Goal: Task Accomplishment & Management: Complete application form

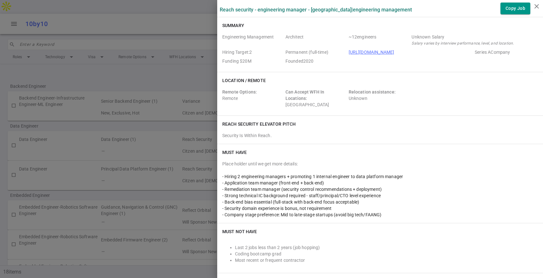
scroll to position [201, 0]
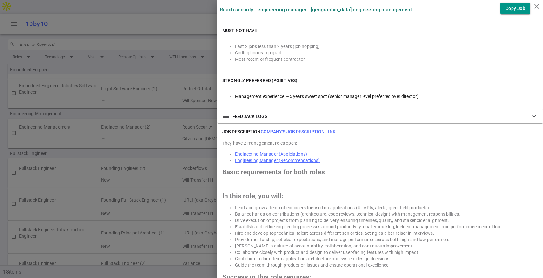
click at [150, 106] on div at bounding box center [271, 139] width 543 height 278
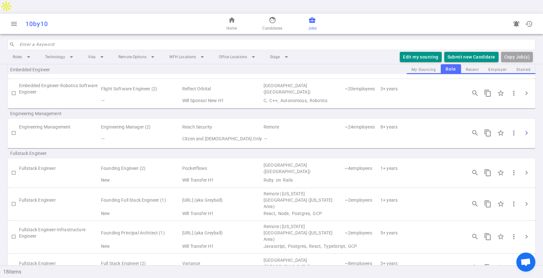
click at [526, 129] on span "chevron_right" at bounding box center [527, 133] width 8 height 8
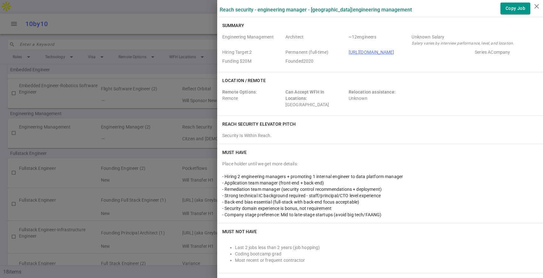
click at [129, 104] on div at bounding box center [271, 139] width 543 height 278
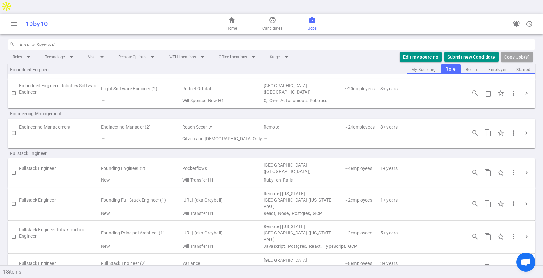
click at [13, 127] on input "checkbox" at bounding box center [13, 132] width 11 height 11
checkbox input "true"
click at [469, 52] on button "Submit Candidate to ( 1 ) Jobs" at bounding box center [463, 57] width 71 height 10
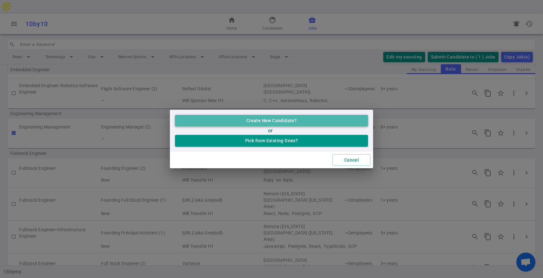
click at [279, 123] on button "Create New Candidate?" at bounding box center [271, 121] width 193 height 12
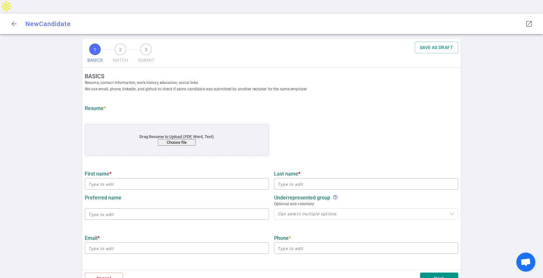
click at [177, 139] on button "Choose file" at bounding box center [177, 142] width 38 height 7
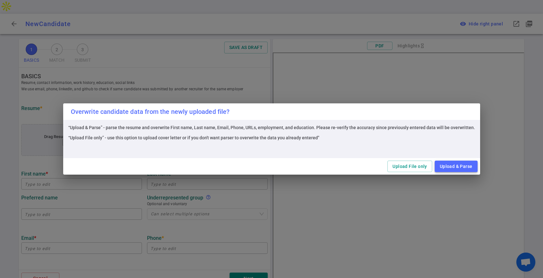
click at [460, 167] on button "Upload & Parse" at bounding box center [456, 166] width 43 height 12
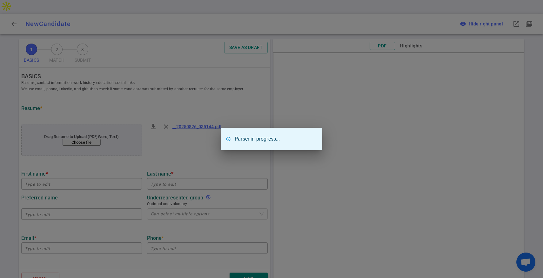
type input "[PERSON_NAME]"
type input "[EMAIL_ADDRESS][DOMAIN_NAME]"
type input "[PHONE_NUMBER]"
type input "[URL][DOMAIN_NAME]"
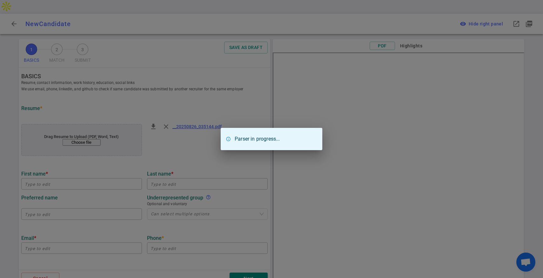
type textarea "[DOMAIN_NAME][URL][DOMAIN_NAME]"
type input "Fayva"
type textarea "Founder"
type input "15.7"
type input "[PERSON_NAME][GEOGRAPHIC_DATA]"
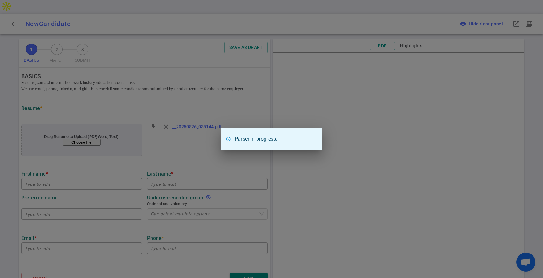
type input "Citizen"
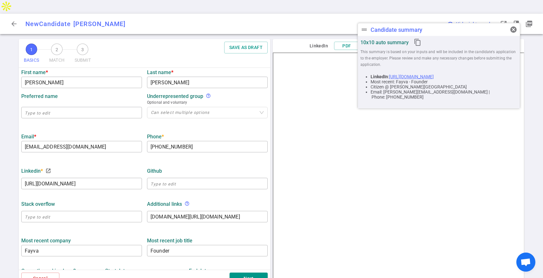
scroll to position [102, 0]
click at [186, 212] on textarea "[DOMAIN_NAME][URL][DOMAIN_NAME]" at bounding box center [208, 215] width 114 height 7
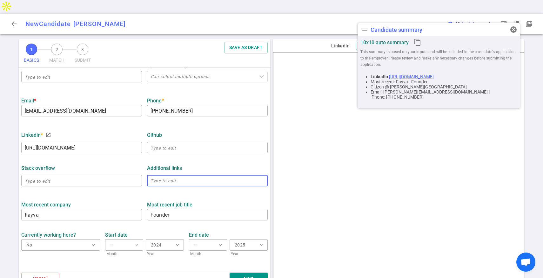
scroll to position [144, 0]
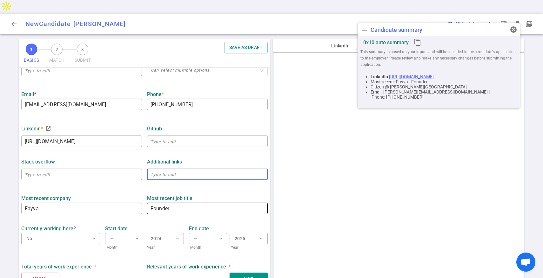
click at [175, 205] on textarea "Founder" at bounding box center [208, 208] width 114 height 7
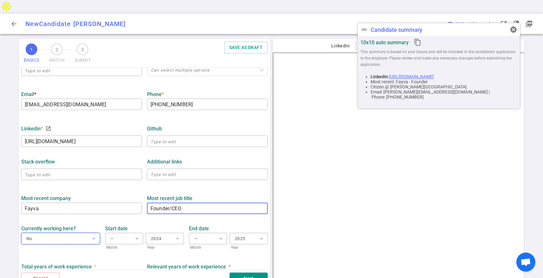
type textarea "Founder/CEO"
click at [91, 233] on button "No expand_more" at bounding box center [60, 238] width 79 height 11
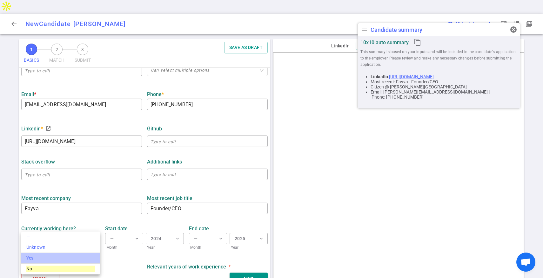
click at [68, 253] on li "Yes" at bounding box center [60, 258] width 79 height 11
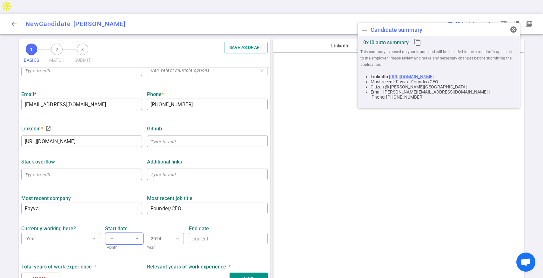
click at [138, 236] on span "expand_more" at bounding box center [136, 238] width 5 height 5
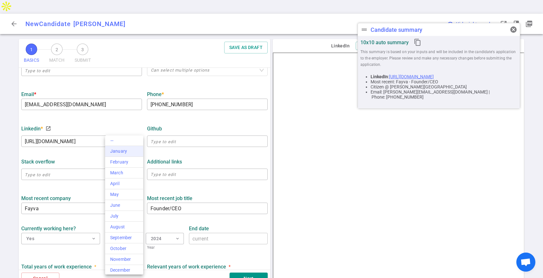
click at [127, 151] on div "January" at bounding box center [124, 151] width 28 height 7
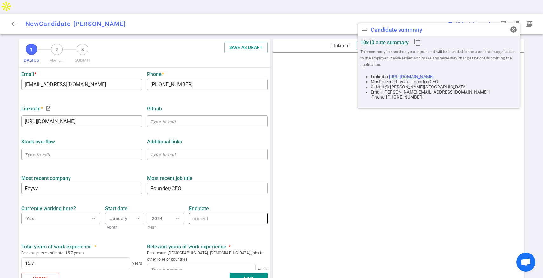
scroll to position [168, 0]
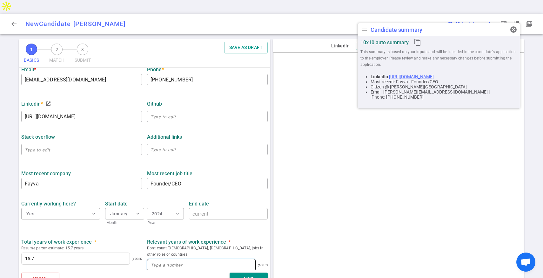
click at [183, 259] on input at bounding box center [201, 264] width 108 height 11
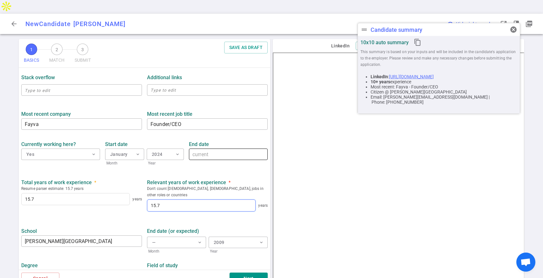
scroll to position [239, 0]
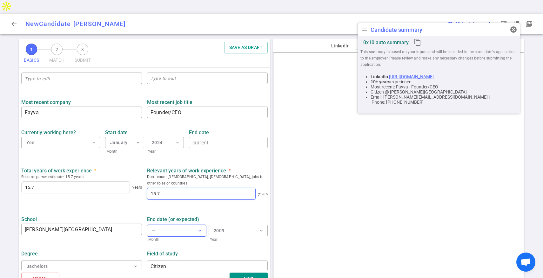
type input "15.7"
click at [177, 225] on button "— expand_more" at bounding box center [176, 230] width 59 height 11
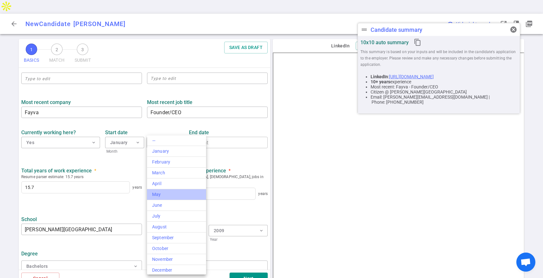
click at [176, 197] on div "May" at bounding box center [176, 194] width 49 height 7
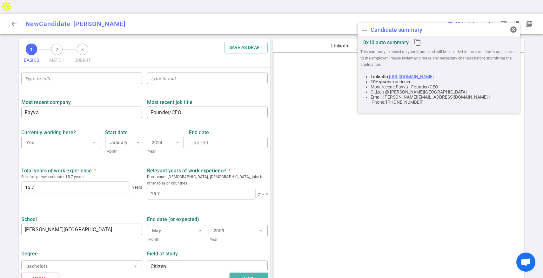
click at [239, 272] on button "Next" at bounding box center [249, 278] width 38 height 12
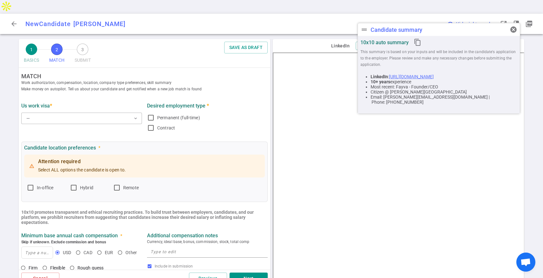
scroll to position [0, 0]
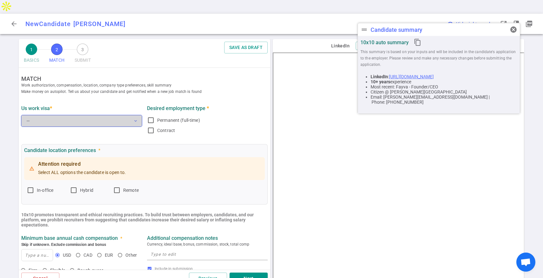
click at [65, 115] on button "— expand_more" at bounding box center [81, 120] width 121 height 11
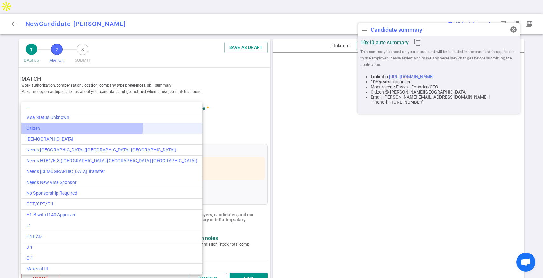
click at [62, 125] on div "Citizen" at bounding box center [111, 128] width 171 height 7
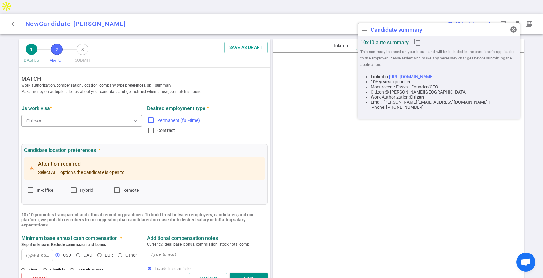
click at [153, 116] on input "Permanent (full-time)" at bounding box center [151, 120] width 8 height 8
checkbox input "true"
click at [120, 186] on input "Remote" at bounding box center [117, 190] width 8 height 8
checkbox input "true"
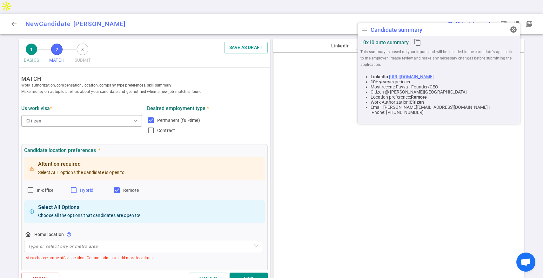
click at [76, 186] on input "Hybrid" at bounding box center [74, 190] width 8 height 8
checkbox input "true"
click at [32, 186] on input "In-office" at bounding box center [31, 190] width 8 height 8
checkbox input "true"
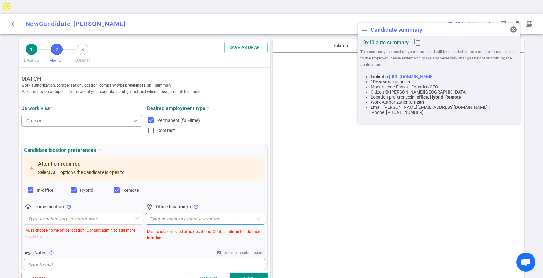
click at [177, 213] on div "Type or click to select a location" at bounding box center [205, 218] width 119 height 11
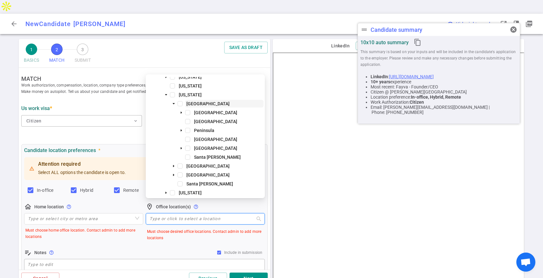
scroll to position [42, 0]
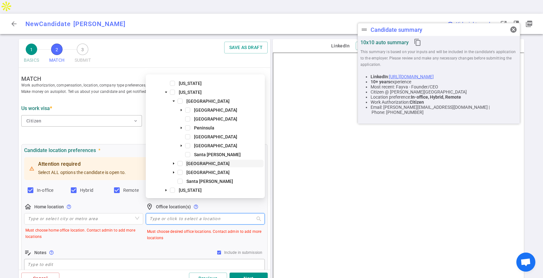
click at [200, 162] on span "[GEOGRAPHIC_DATA]" at bounding box center [207, 163] width 43 height 5
click at [82, 213] on input "search" at bounding box center [83, 218] width 111 height 11
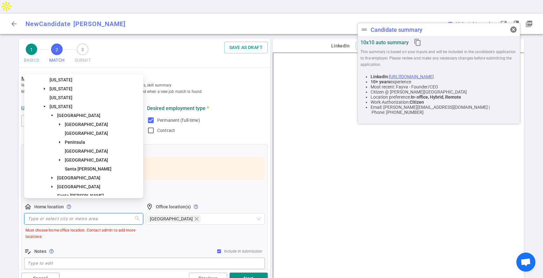
scroll to position [29, 0]
click at [78, 177] on span "[GEOGRAPHIC_DATA]" at bounding box center [78, 175] width 43 height 5
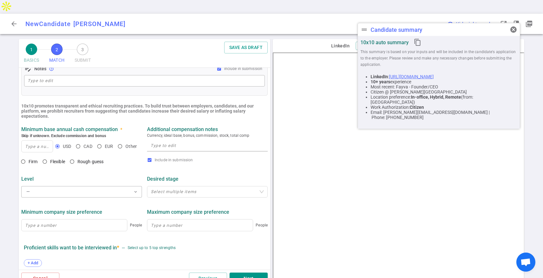
scroll to position [172, 0]
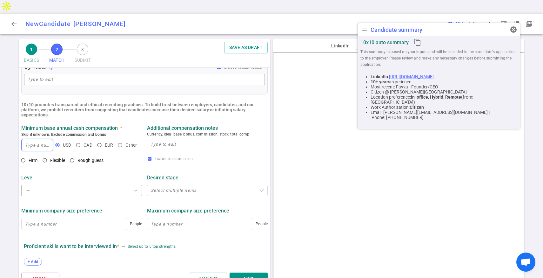
click at [37, 139] on input at bounding box center [37, 144] width 31 height 11
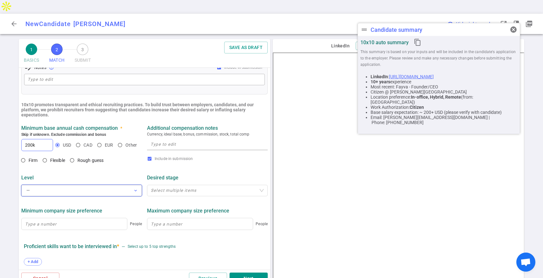
type input "200"
click at [66, 185] on button "— expand_more" at bounding box center [81, 190] width 121 height 11
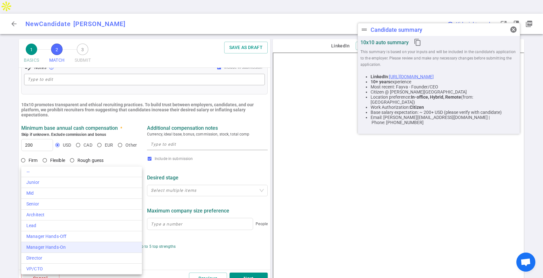
click at [66, 243] on li "Manager Hands-On" at bounding box center [81, 247] width 121 height 11
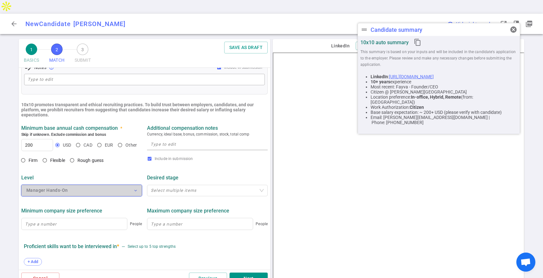
click at [101, 185] on button "Manager Hands-On expand_more" at bounding box center [81, 190] width 121 height 11
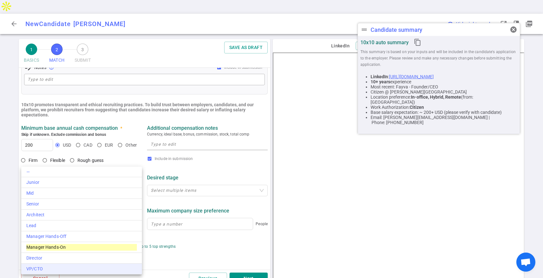
click at [73, 266] on div "VP/CTO" at bounding box center [81, 268] width 111 height 7
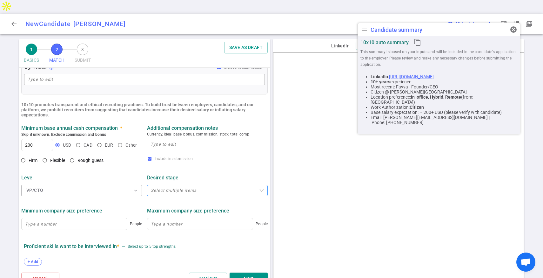
click at [171, 188] on div at bounding box center [203, 190] width 111 height 5
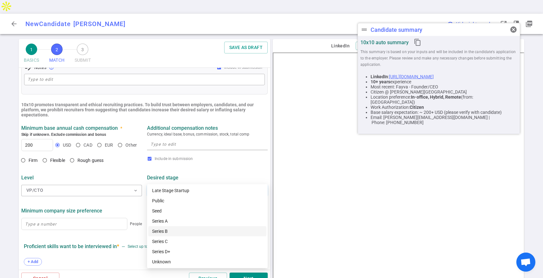
click at [172, 231] on div "Series B" at bounding box center [207, 230] width 111 height 7
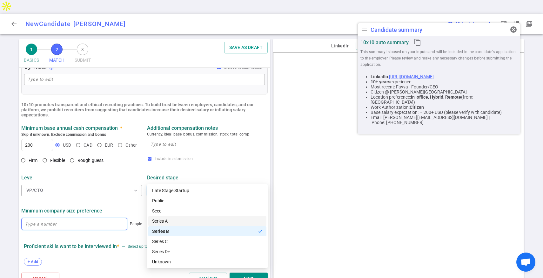
click at [64, 218] on input at bounding box center [74, 223] width 105 height 11
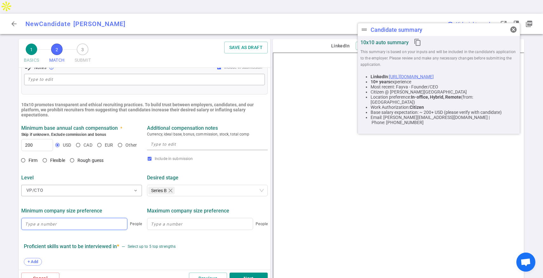
type input "1"
type input "2"
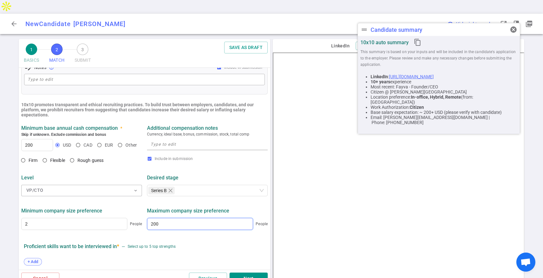
type input "200"
click at [33, 259] on span "+ Add" at bounding box center [32, 261] width 15 height 5
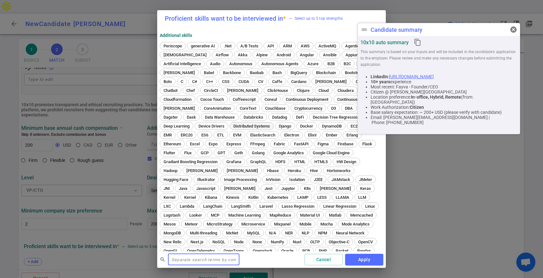
scroll to position [133, 0]
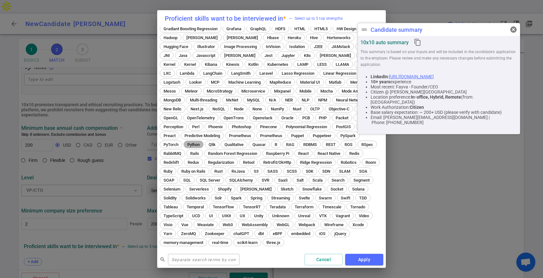
click at [185, 142] on span "Python" at bounding box center [193, 144] width 17 height 5
click at [180, 215] on span "TypeScript" at bounding box center [173, 215] width 24 height 5
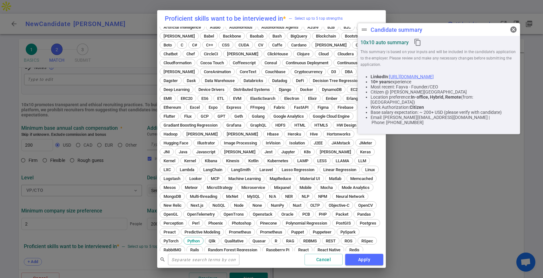
scroll to position [0, 0]
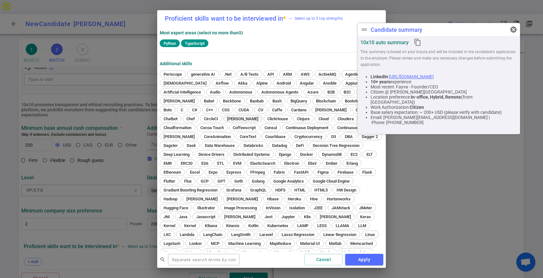
click at [225, 118] on span "[PERSON_NAME]" at bounding box center [243, 118] width 36 height 5
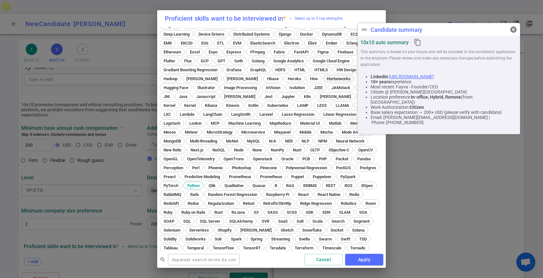
scroll to position [161, 0]
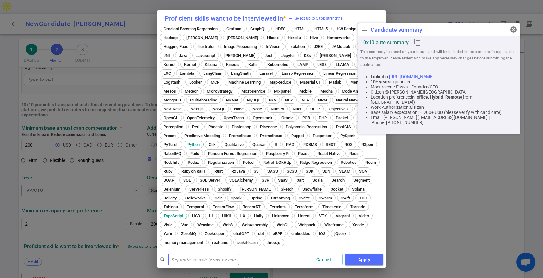
click at [207, 261] on input "text" at bounding box center [203, 259] width 71 height 10
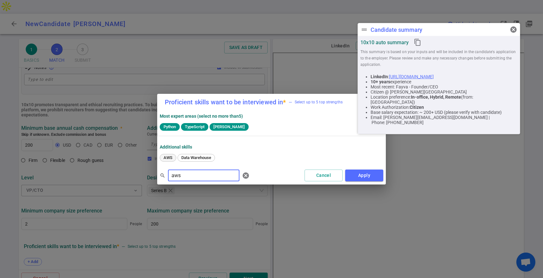
click at [168, 158] on span "AWS" at bounding box center [167, 157] width 13 height 5
click at [177, 172] on input "aws" at bounding box center [203, 175] width 71 height 10
click at [168, 154] on div "GCP" at bounding box center [168, 158] width 16 height 8
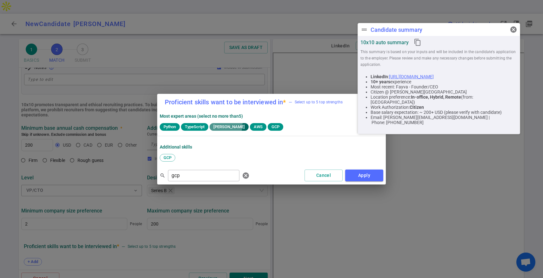
click at [226, 125] on span "[PERSON_NAME]" at bounding box center [229, 126] width 37 height 5
click at [182, 174] on input "gcp" at bounding box center [203, 175] width 71 height 10
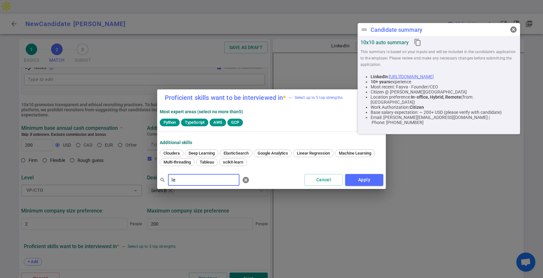
type input "l"
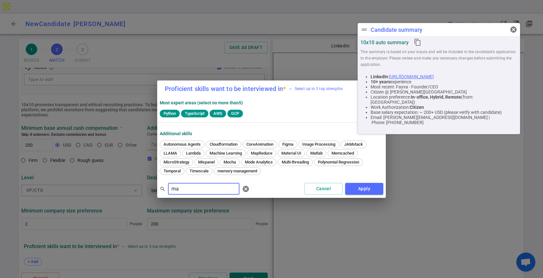
type input "m"
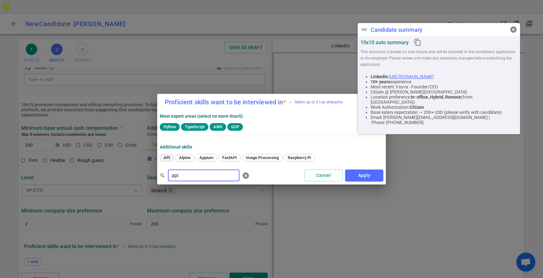
type input "api"
click at [166, 159] on span "API" at bounding box center [166, 157] width 11 height 5
click at [360, 173] on button "Apply" at bounding box center [364, 175] width 38 height 12
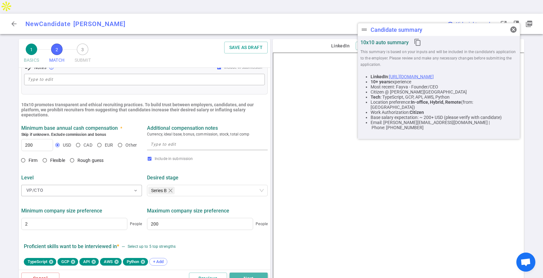
click at [247, 272] on button "Next" at bounding box center [249, 278] width 38 height 12
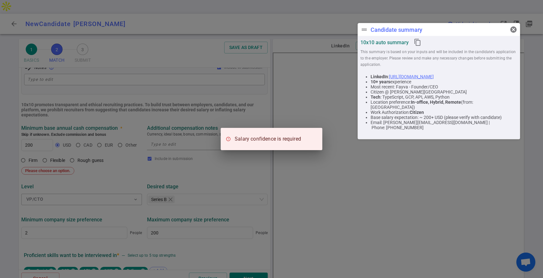
click at [227, 204] on div "Salary confidence is required" at bounding box center [271, 139] width 543 height 278
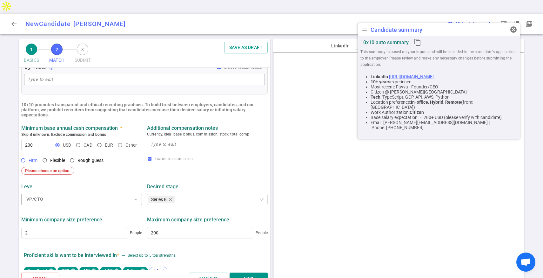
click at [22, 155] on input "Firm" at bounding box center [23, 160] width 11 height 11
radio input "true"
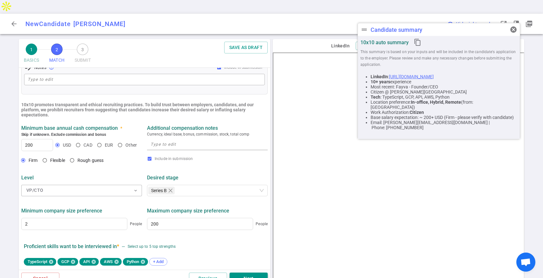
click at [247, 272] on button "Next" at bounding box center [249, 278] width 38 height 12
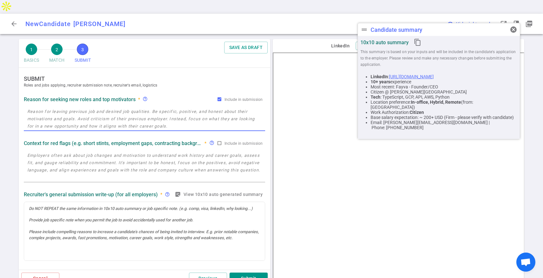
click at [156, 108] on textarea at bounding box center [144, 119] width 234 height 22
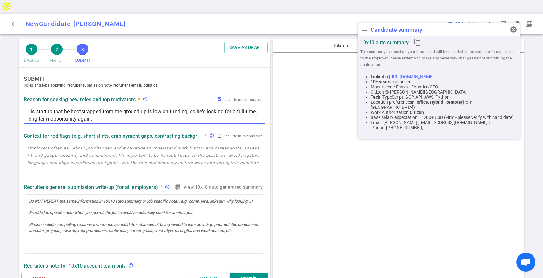
type textarea "His startup that he bootstrapped from the ground up is low on funding, so he's …"
click at [162, 145] on textarea at bounding box center [144, 158] width 234 height 29
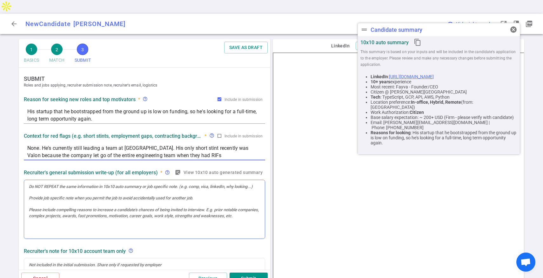
type textarea "None. He's currently still leading a team at [GEOGRAPHIC_DATA]. His only short …"
click at [98, 184] on div at bounding box center [144, 187] width 231 height 6
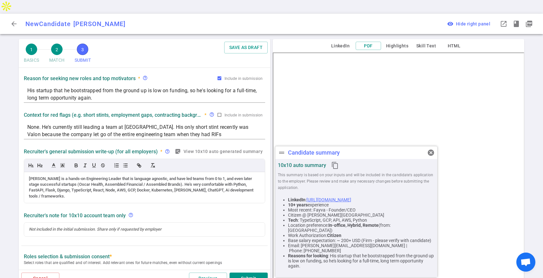
scroll to position [27, 0]
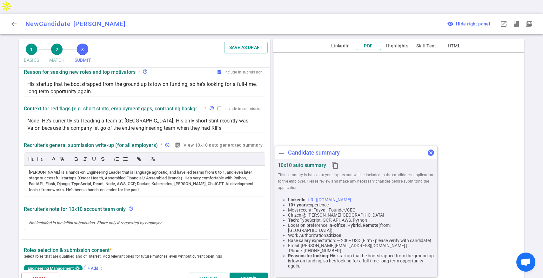
click at [432, 153] on span "cancel" at bounding box center [431, 153] width 8 height 8
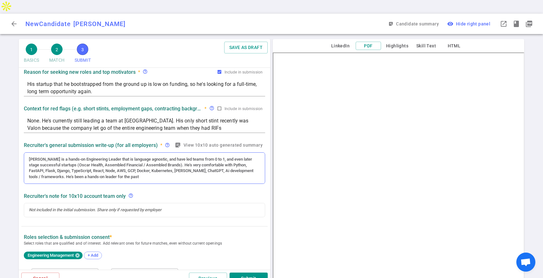
click at [110, 163] on div "[PERSON_NAME] is a hands-on Engineering Leader that is language agnostic, and h…" at bounding box center [144, 168] width 231 height 24
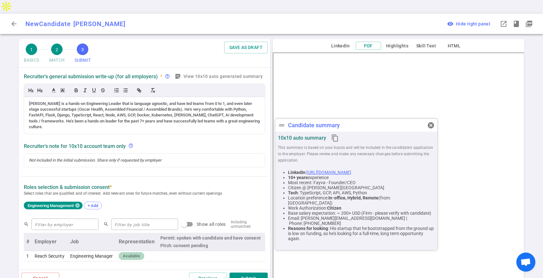
scroll to position [103, 0]
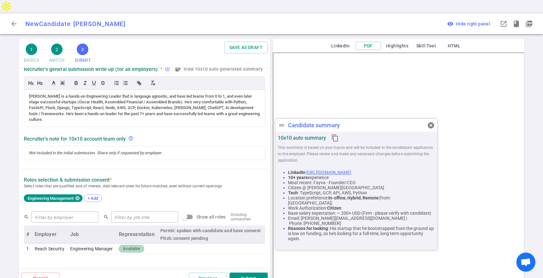
click at [136, 246] on span "Available" at bounding box center [131, 249] width 22 height 6
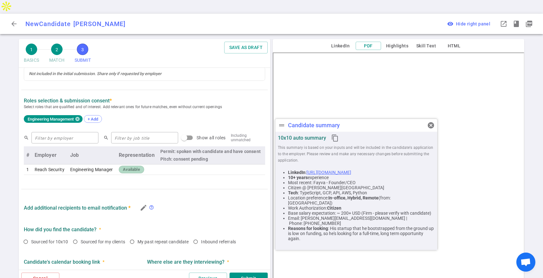
scroll to position [219, 0]
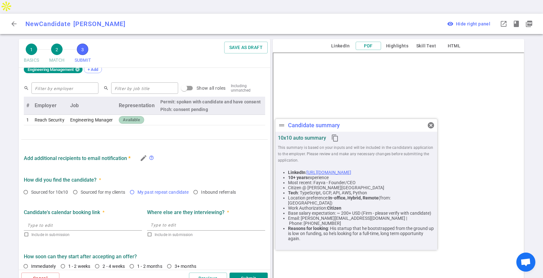
click at [136, 186] on input "My past repeat candidate" at bounding box center [132, 191] width 11 height 11
radio input "true"
click at [26, 260] on input "Immediately" at bounding box center [25, 265] width 11 height 11
radio input "true"
click at [253, 272] on button "Submit" at bounding box center [249, 278] width 38 height 12
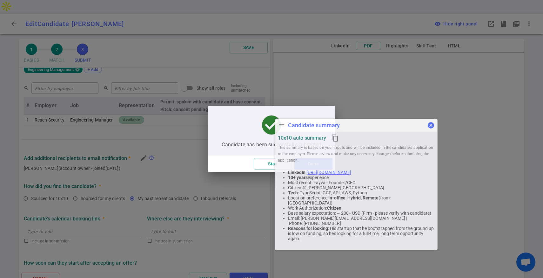
click at [430, 126] on span "cancel" at bounding box center [431, 125] width 8 height 8
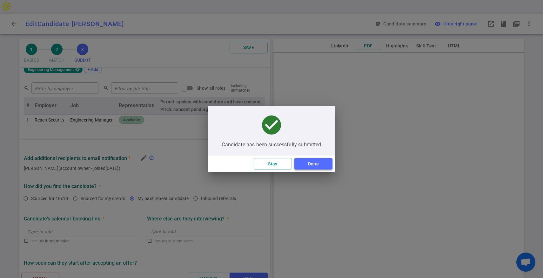
click at [314, 158] on button "Done" at bounding box center [313, 164] width 38 height 12
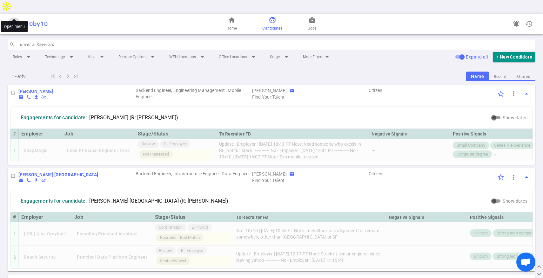
click at [16, 20] on span "menu" at bounding box center [14, 24] width 8 height 8
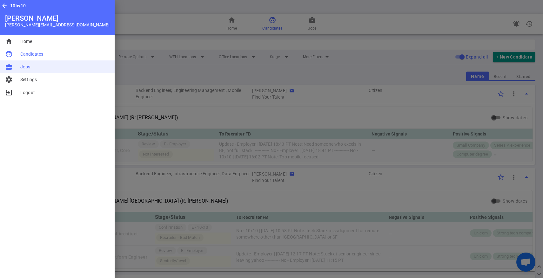
click at [24, 65] on span "Jobs" at bounding box center [25, 67] width 10 height 6
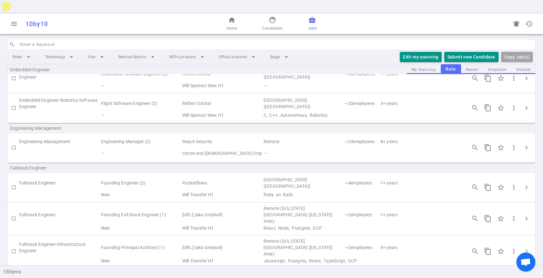
scroll to position [169, 0]
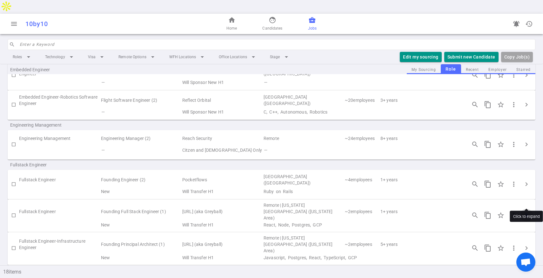
click at [523, 211] on span "chevron_right" at bounding box center [527, 215] width 8 height 8
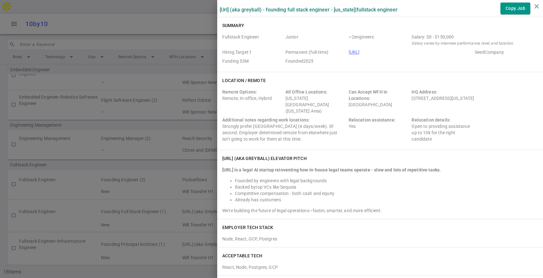
click at [193, 159] on div at bounding box center [271, 139] width 543 height 278
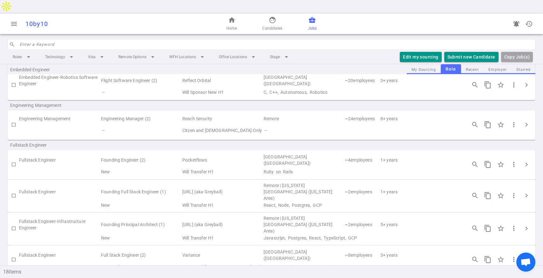
scroll to position [198, 0]
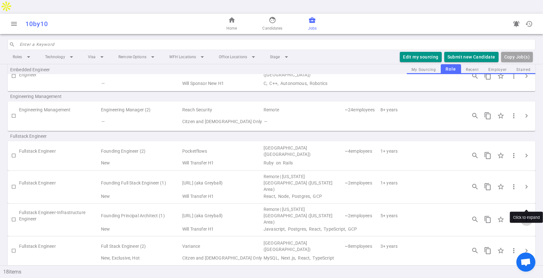
click at [524, 215] on span "chevron_right" at bounding box center [527, 219] width 8 height 8
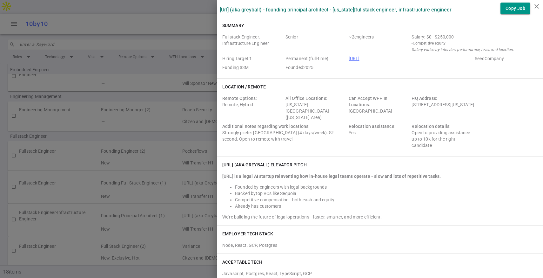
click at [199, 206] on div at bounding box center [271, 139] width 543 height 278
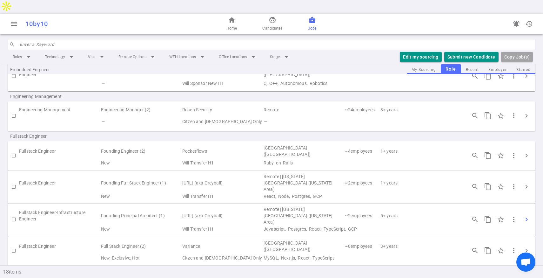
click at [528, 215] on span "chevron_right" at bounding box center [527, 219] width 8 height 8
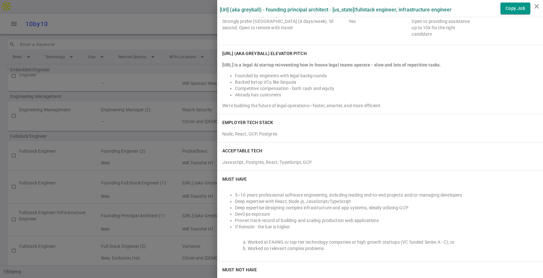
scroll to position [0, 0]
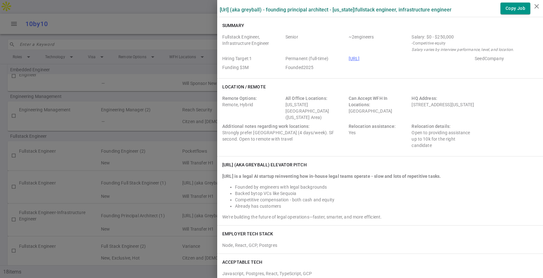
click at [75, 182] on div at bounding box center [271, 139] width 543 height 278
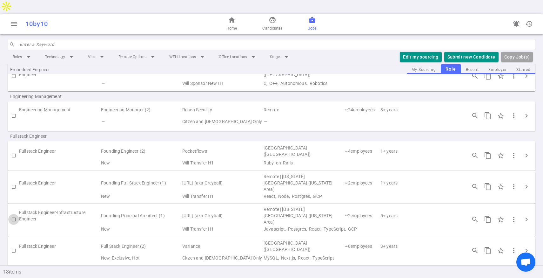
click at [12, 214] on input "checkbox" at bounding box center [13, 219] width 11 height 11
checkbox input "true"
click at [452, 52] on button "Submit Candidate to ( 1 ) Jobs" at bounding box center [463, 57] width 71 height 10
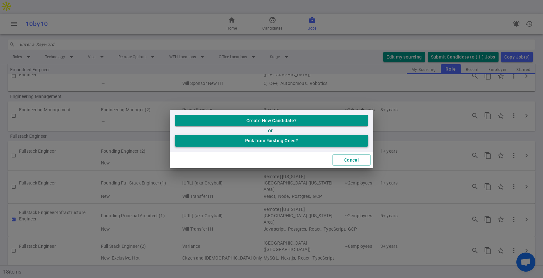
click at [252, 142] on button "Pick from Existing Ones?" at bounding box center [271, 141] width 193 height 12
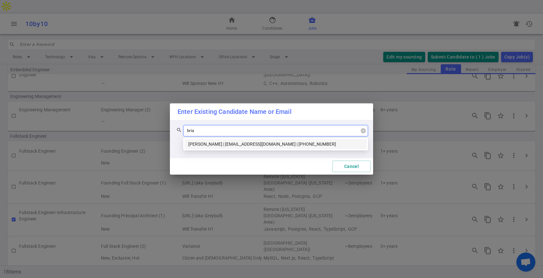
type input "[PERSON_NAME]"
click at [228, 145] on div "[PERSON_NAME] | [EMAIL_ADDRESS][DOMAIN_NAME] | [PHONE_NUMBER]" at bounding box center [275, 143] width 175 height 7
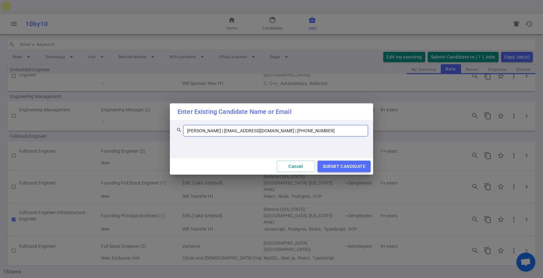
click at [328, 163] on button "SUBMIT CANDIDATE" at bounding box center [344, 166] width 53 height 12
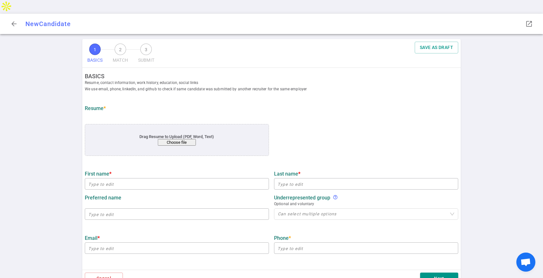
type input "[PERSON_NAME]"
type input "[EMAIL_ADDRESS][DOMAIN_NAME]"
type input "[PHONE_NUMBER]"
type input "[URL][DOMAIN_NAME]"
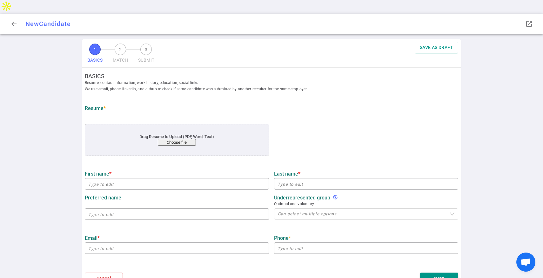
type input "Fayva"
type textarea "Founder/CEO"
type input "15.7"
type input "[PERSON_NAME][GEOGRAPHIC_DATA]"
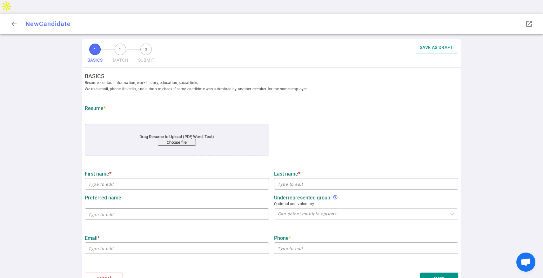
type input "Citizen"
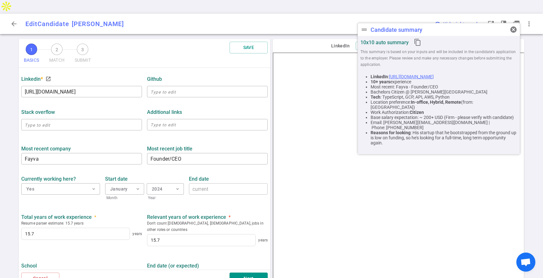
scroll to position [239, 0]
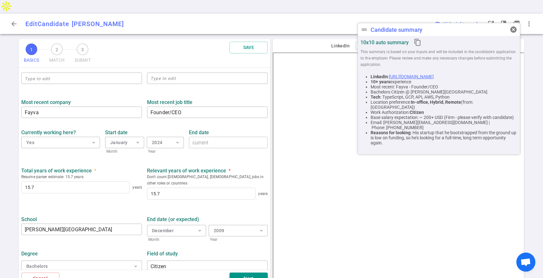
click at [238, 272] on button "Next" at bounding box center [249, 278] width 38 height 12
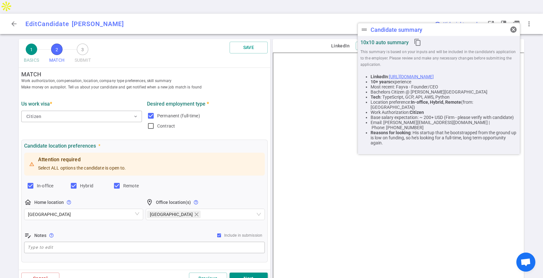
scroll to position [0, 0]
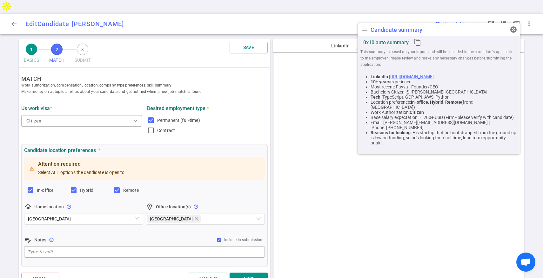
click at [124, 215] on div "Attention required Select ALL options the candidate is open to. In-office Hybri…" at bounding box center [144, 207] width 241 height 103
click at [125, 214] on span "[GEOGRAPHIC_DATA]" at bounding box center [83, 219] width 111 height 10
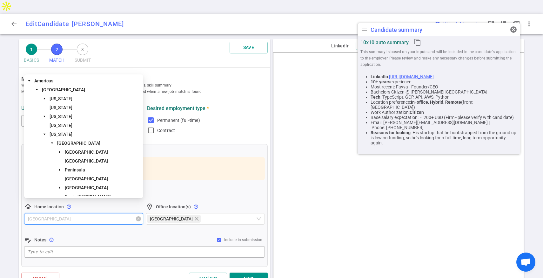
scroll to position [15, 0]
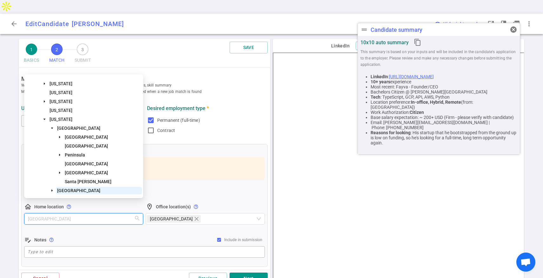
click at [93, 192] on span "[GEOGRAPHIC_DATA]" at bounding box center [99, 190] width 86 height 8
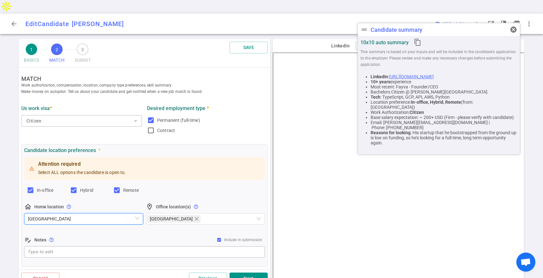
click at [90, 213] on div "[GEOGRAPHIC_DATA] [GEOGRAPHIC_DATA]" at bounding box center [83, 219] width 119 height 13
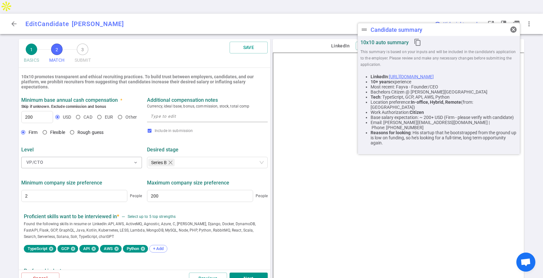
scroll to position [265, 0]
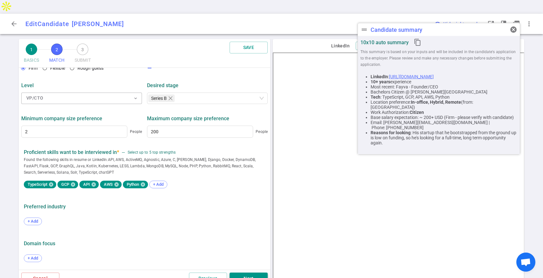
click at [239, 272] on button "Next" at bounding box center [249, 278] width 38 height 12
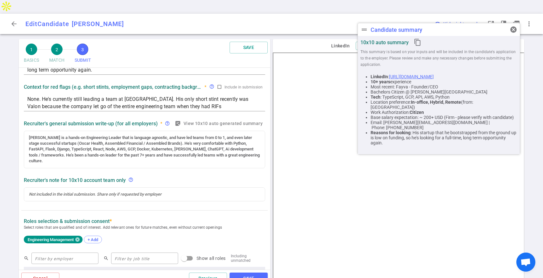
scroll to position [52, 0]
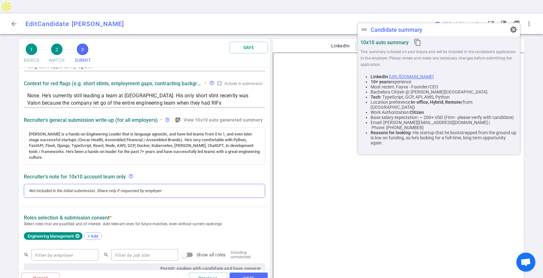
click at [166, 188] on div at bounding box center [144, 191] width 231 height 6
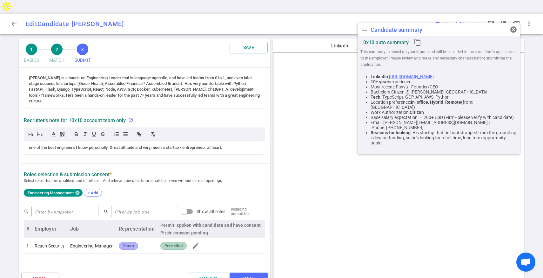
scroll to position [111, 0]
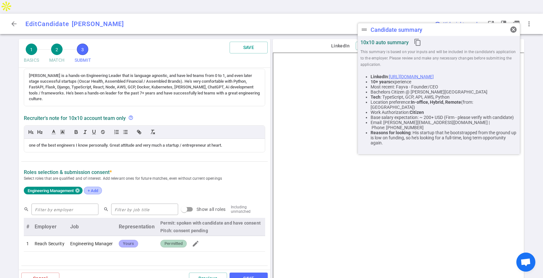
click at [91, 172] on div "SUBMIT Roles and jobs applying, recruiter submission note, recruiter's email, l…" at bounding box center [145, 182] width 252 height 451
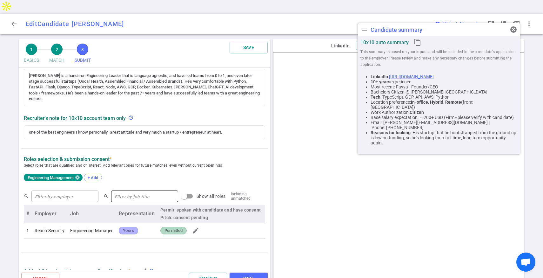
click at [113, 191] on input "text" at bounding box center [144, 196] width 67 height 10
click at [67, 191] on input "text" at bounding box center [64, 196] width 67 height 10
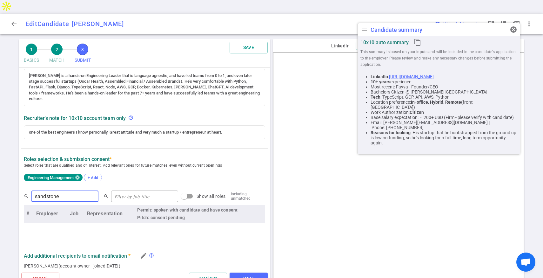
click at [64, 191] on input "sandstone" at bounding box center [64, 196] width 67 height 10
type input "architect"
click at [135, 191] on input "text" at bounding box center [144, 196] width 67 height 10
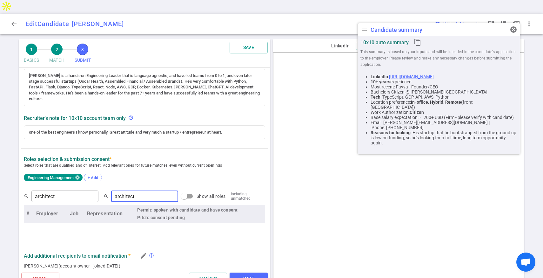
type input "architect"
click at [62, 191] on input "architect" at bounding box center [64, 196] width 67 height 10
click at [123, 191] on input "architect" at bounding box center [144, 196] width 67 height 10
click at [166, 190] on input "Show all roles" at bounding box center [184, 196] width 36 height 12
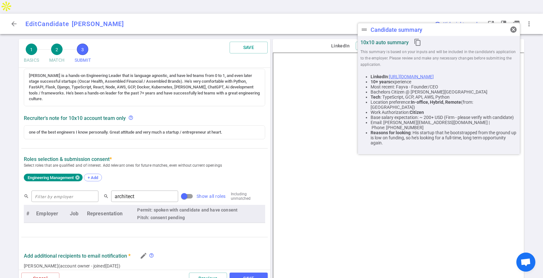
checkbox input "true"
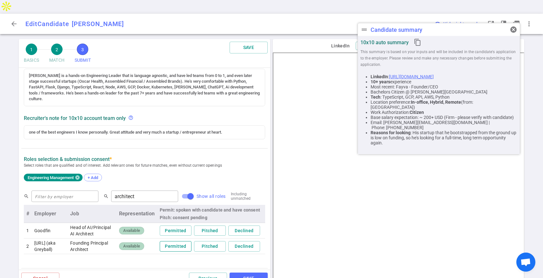
click at [176, 241] on button "Permitted" at bounding box center [176, 246] width 32 height 10
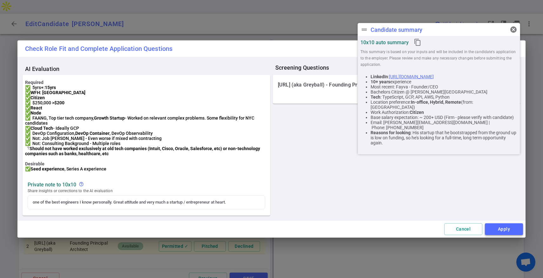
click at [496, 231] on button "Apply" at bounding box center [504, 229] width 38 height 12
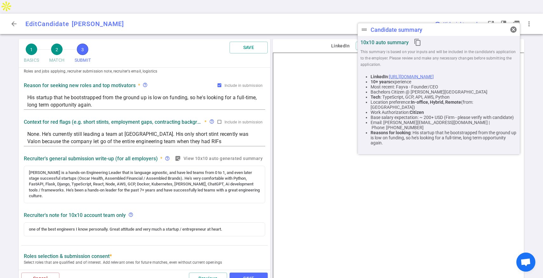
scroll to position [0, 0]
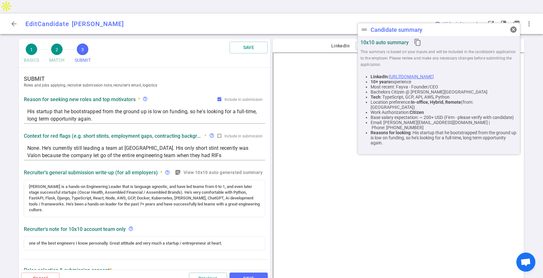
click at [242, 272] on button "SAVE" at bounding box center [249, 278] width 38 height 12
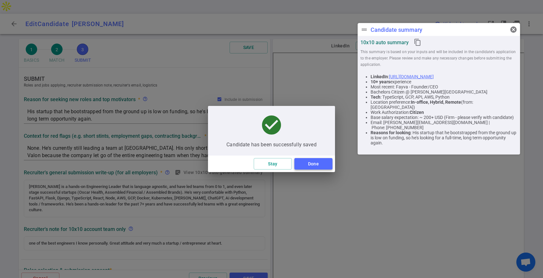
click at [312, 163] on button "Done" at bounding box center [313, 164] width 38 height 12
